Goal: Contribute content: Contribute content

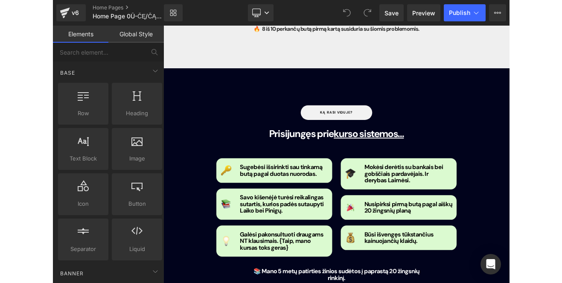
scroll to position [806, 0]
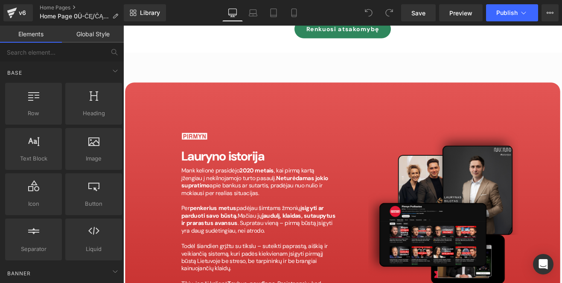
scroll to position [3732, 0]
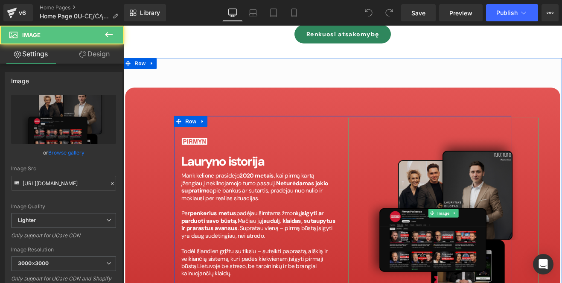
click at [467, 137] on img at bounding box center [500, 246] width 224 height 224
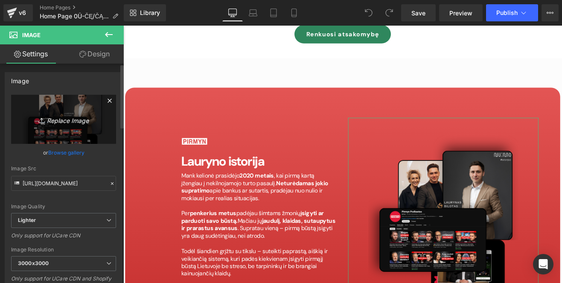
click at [64, 115] on icon "Replace Image" at bounding box center [63, 119] width 68 height 11
type input "C:\fakepath\bilotenzaspng.png"
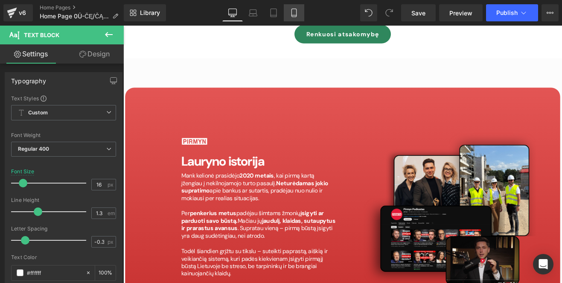
click at [293, 16] on icon at bounding box center [294, 13] width 9 height 9
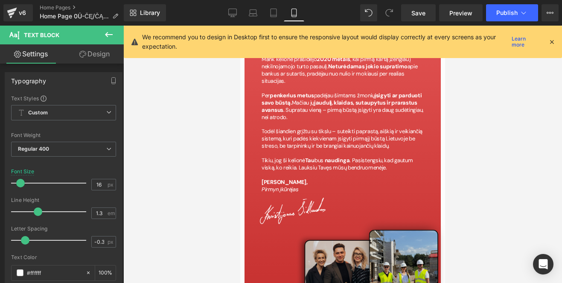
scroll to position [4349, 0]
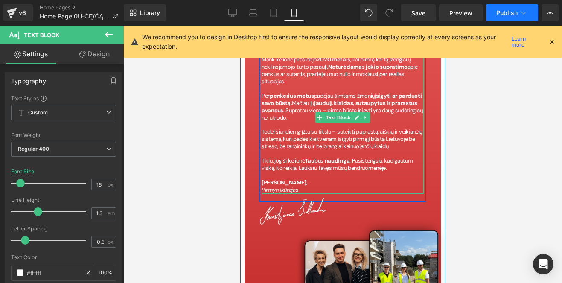
click at [511, 17] on button "Publish" at bounding box center [512, 12] width 52 height 17
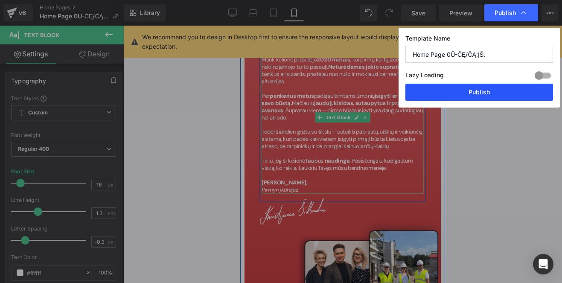
click at [0, 0] on button "Publish" at bounding box center [0, 0] width 0 height 0
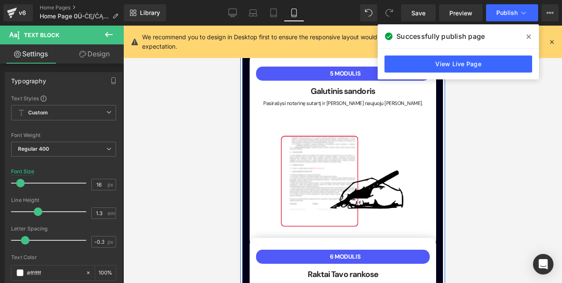
scroll to position [1999, 0]
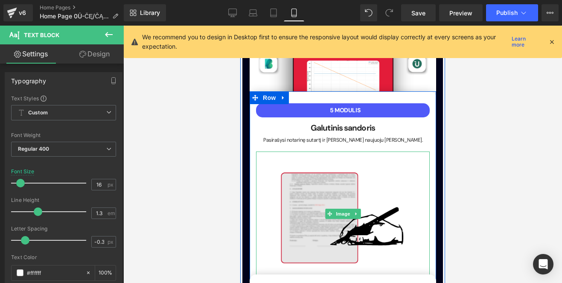
scroll to position [1993, 0]
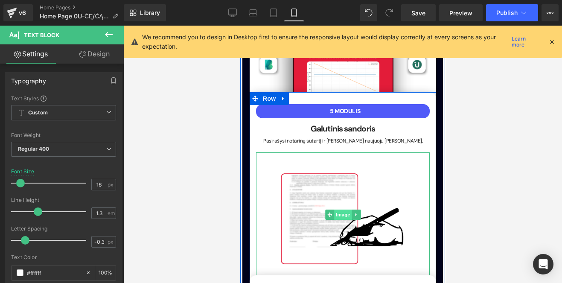
click at [342, 210] on span "Image" at bounding box center [343, 215] width 18 height 10
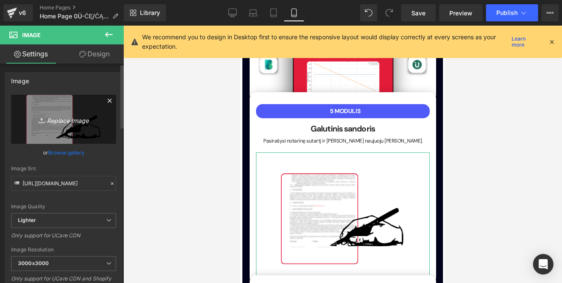
click at [71, 126] on link "Replace Image" at bounding box center [63, 119] width 105 height 49
type input "C:\fakepath\snotarai.png"
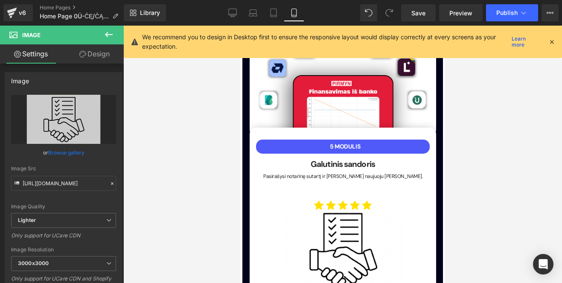
scroll to position [1952, 0]
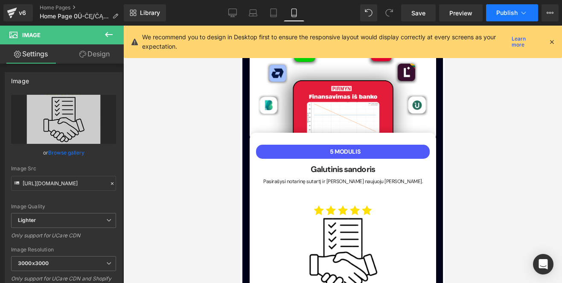
click at [501, 5] on button "Publish" at bounding box center [512, 12] width 52 height 17
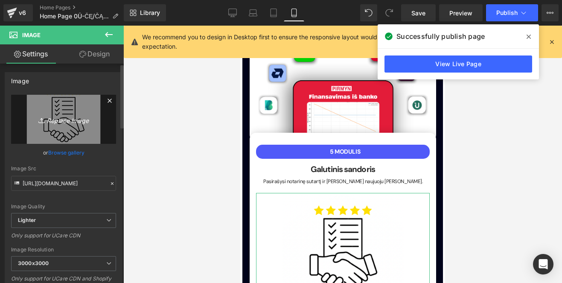
click at [65, 121] on icon "Replace Image" at bounding box center [63, 119] width 68 height 11
type input "C:\fakepath\one.png"
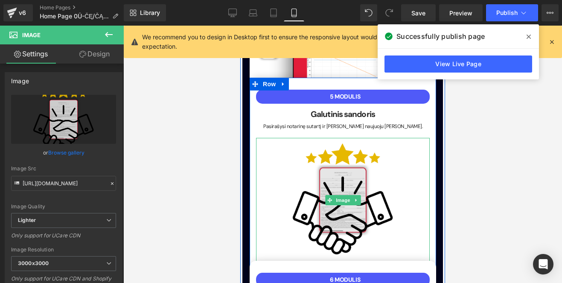
scroll to position [2008, 0]
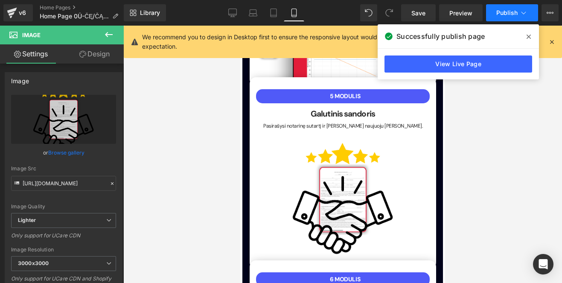
click at [512, 12] on span "Publish" at bounding box center [507, 12] width 21 height 7
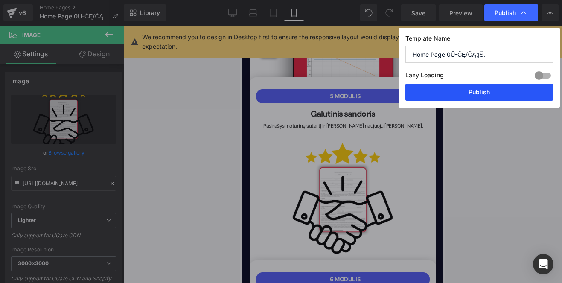
click at [457, 98] on button "Publish" at bounding box center [480, 92] width 148 height 17
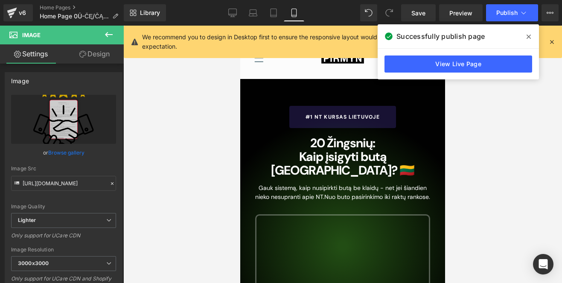
scroll to position [0, 0]
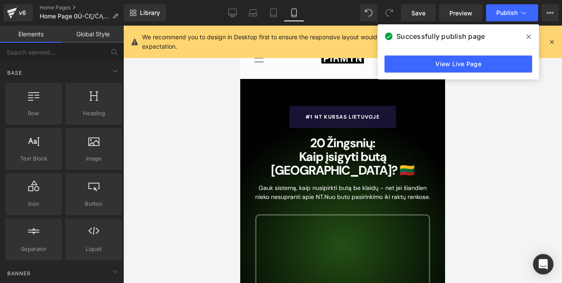
click at [261, 61] on icon "Meniu" at bounding box center [259, 58] width 10 height 10
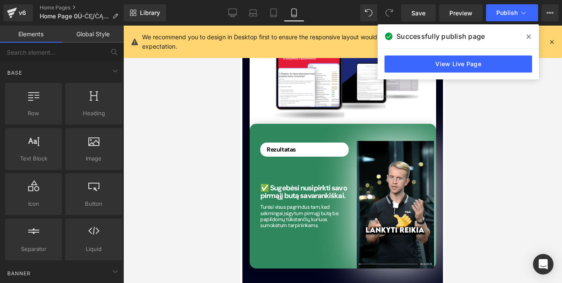
scroll to position [2541, 0]
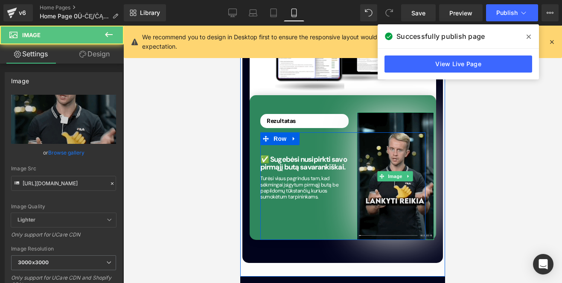
click at [383, 159] on img at bounding box center [395, 176] width 77 height 128
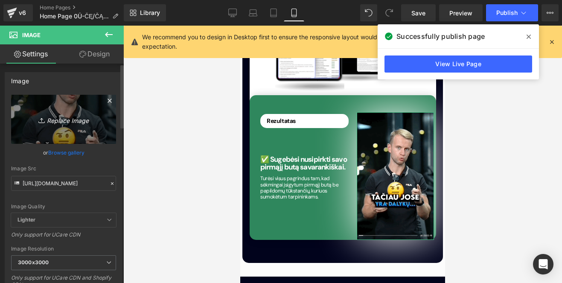
click at [70, 124] on icon "Replace Image" at bounding box center [63, 119] width 68 height 11
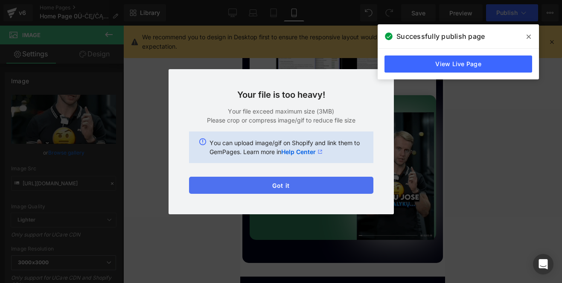
click at [309, 188] on button "Got it" at bounding box center [281, 185] width 184 height 17
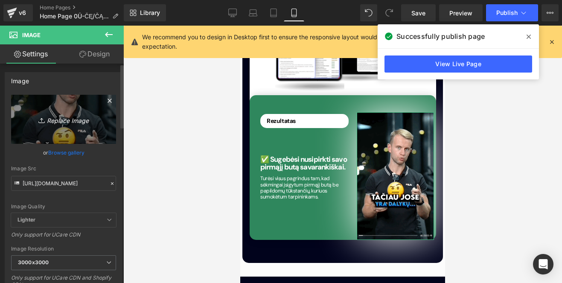
click at [72, 120] on icon "Replace Image" at bounding box center [63, 119] width 68 height 11
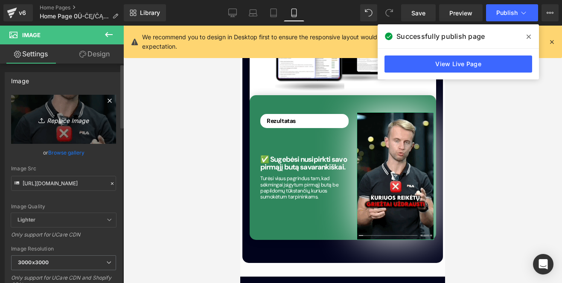
type input "C:\fakepath\Dizainas be pavadinimo.gif"
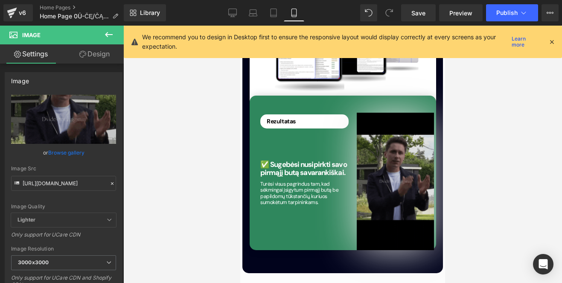
scroll to position [2510, 0]
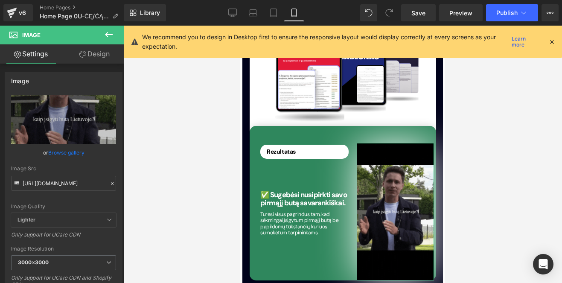
click at [107, 54] on link "Design" at bounding box center [95, 53] width 62 height 19
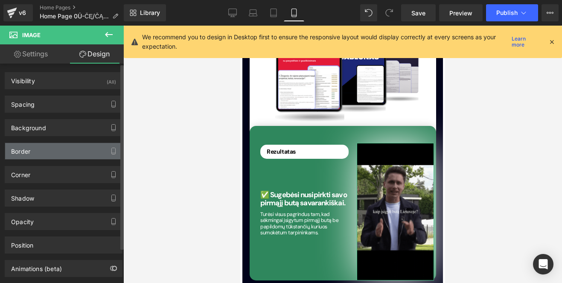
click at [68, 150] on div "Border" at bounding box center [63, 151] width 117 height 16
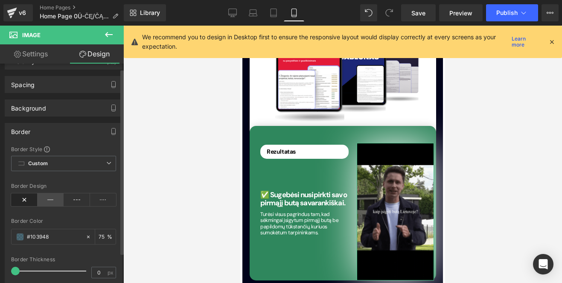
scroll to position [20, 0]
click at [52, 200] on icon at bounding box center [51, 199] width 26 height 13
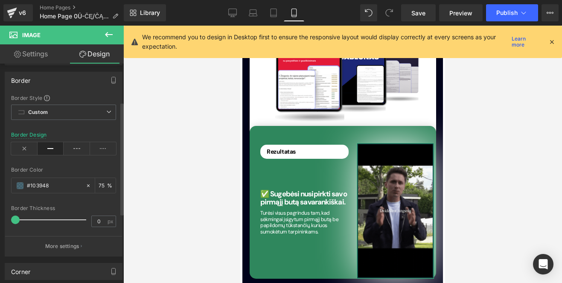
scroll to position [76, 0]
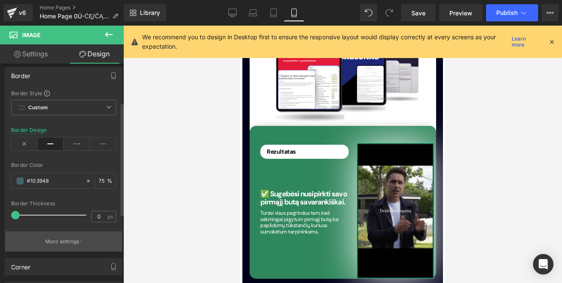
click at [53, 241] on p "More settings" at bounding box center [62, 242] width 34 height 8
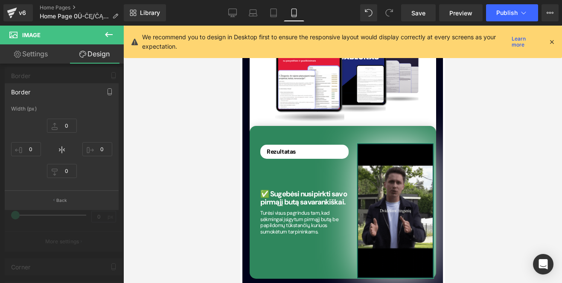
click at [91, 237] on div at bounding box center [62, 157] width 124 height 262
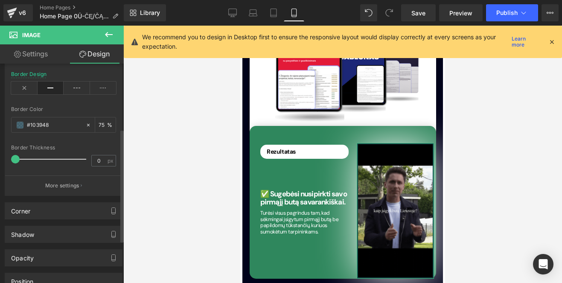
scroll to position [135, 0]
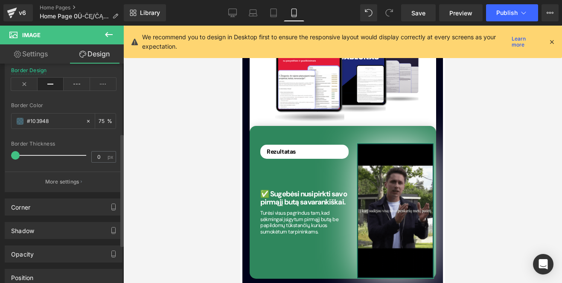
click at [91, 193] on div "Corner Corner Style Custom Custom Setup Global Style Custom Setup Global Style …" at bounding box center [64, 203] width 128 height 23
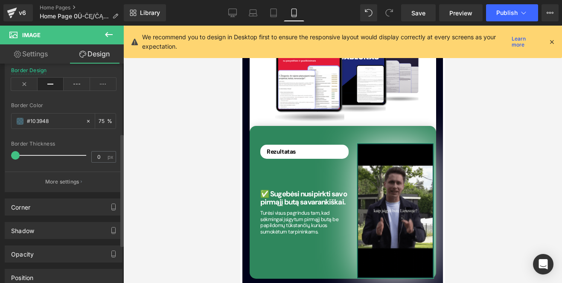
click at [91, 199] on div "Corner Corner Style Custom Custom Setup Global Style Custom Setup Global Style …" at bounding box center [64, 207] width 118 height 17
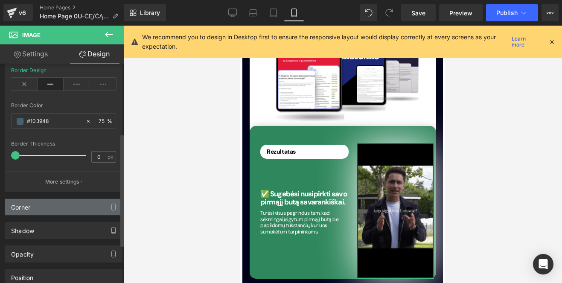
click at [91, 205] on div "Corner" at bounding box center [63, 207] width 117 height 16
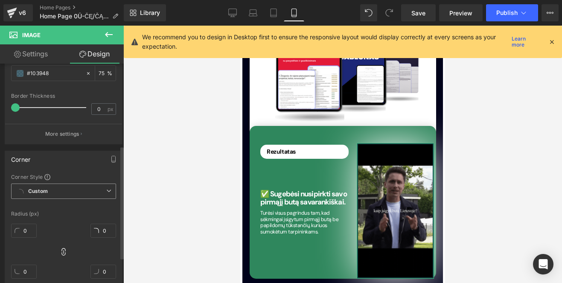
scroll to position [194, 0]
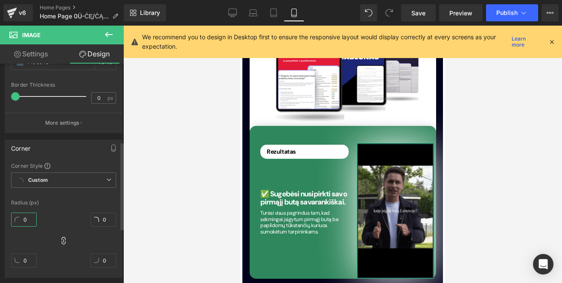
click at [31, 220] on input "0" at bounding box center [24, 220] width 26 height 14
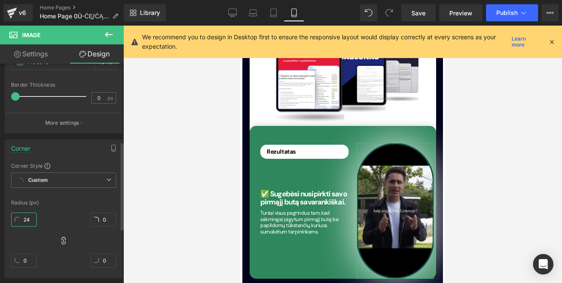
type input "2"
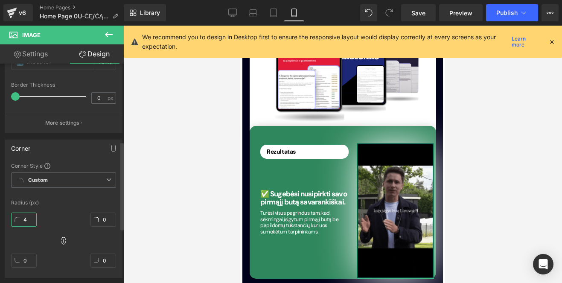
type input "40"
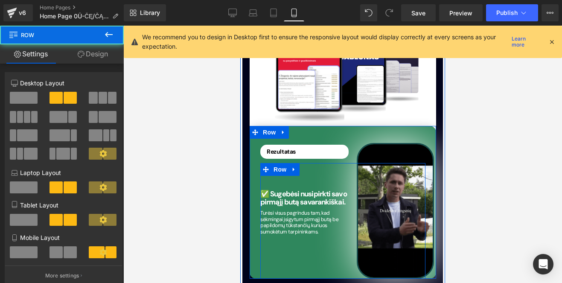
click at [296, 201] on div "✅ Sugebėsi nusipirkti [PERSON_NAME] pirmąjį butą savarankiškai. Heading Turėsi …" at bounding box center [308, 220] width 96 height 107
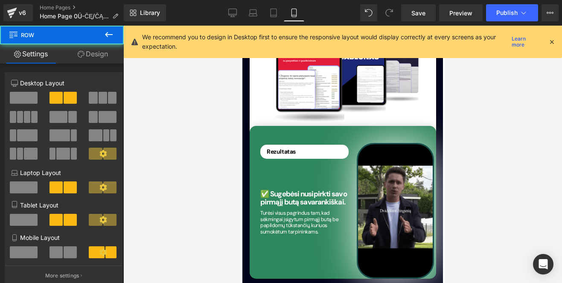
click at [490, 146] on div at bounding box center [342, 154] width 439 height 257
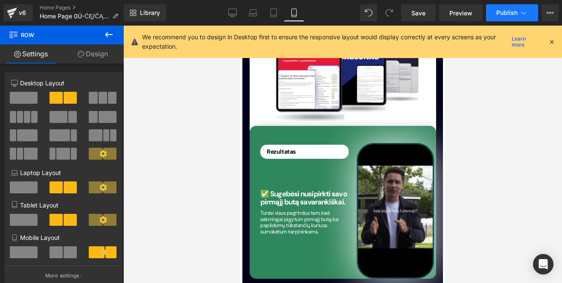
click at [507, 19] on button "Publish" at bounding box center [512, 12] width 52 height 17
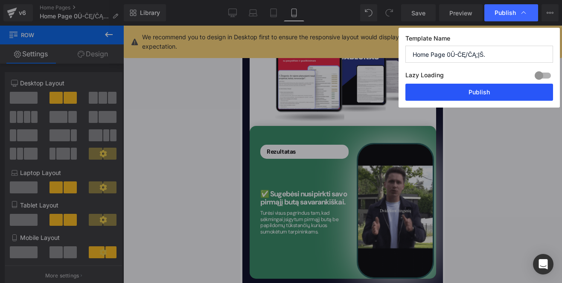
click at [0, 0] on button "Publish" at bounding box center [0, 0] width 0 height 0
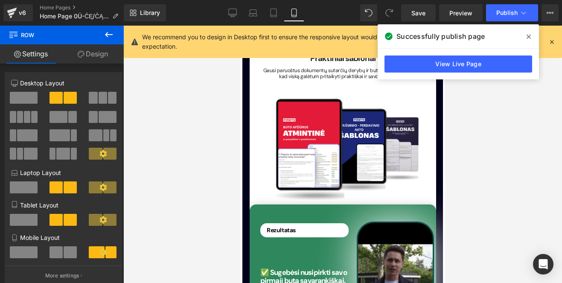
scroll to position [2434, 0]
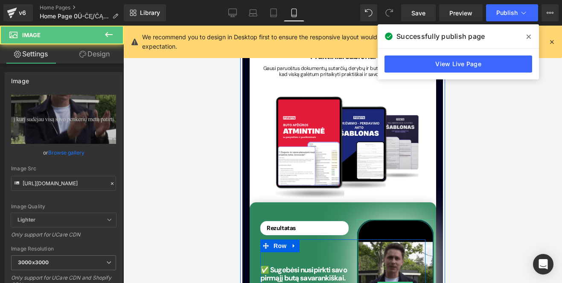
click at [357, 219] on div "Image" at bounding box center [395, 286] width 77 height 135
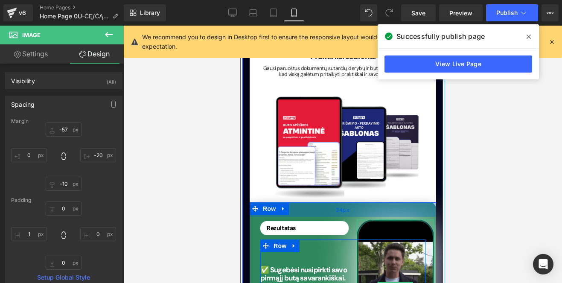
drag, startPoint x: 362, startPoint y: 167, endPoint x: 364, endPoint y: 157, distance: 10.9
click at [364, 202] on div "Rezultatas Text Block ✅ Sugebėsi nusipirkti [PERSON_NAME] pirmąjį butą savarank…" at bounding box center [343, 278] width 187 height 152
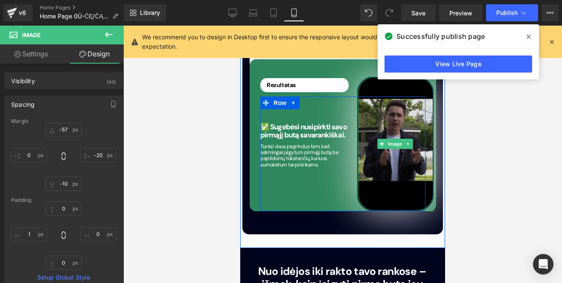
scroll to position [2605, 0]
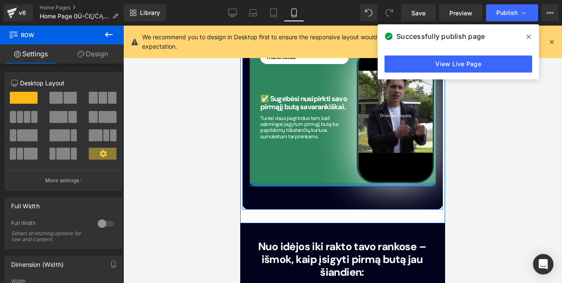
click at [332, 183] on div at bounding box center [343, 184] width 187 height 3
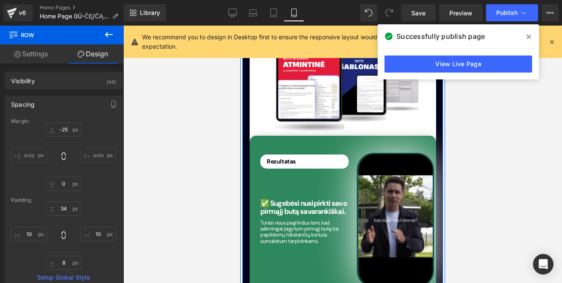
scroll to position [2489, 0]
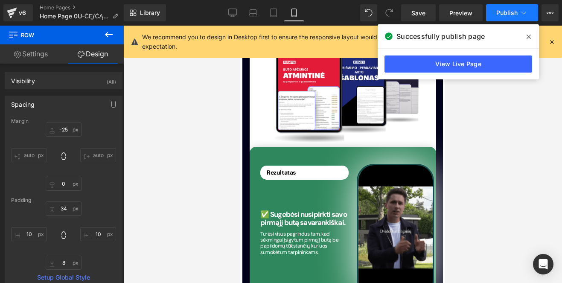
click at [503, 15] on span "Publish" at bounding box center [507, 12] width 21 height 7
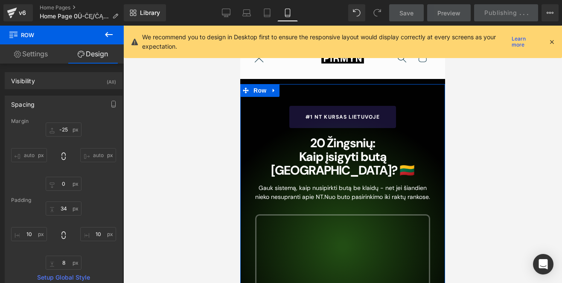
scroll to position [0, 0]
